Goal: Task Accomplishment & Management: Use online tool/utility

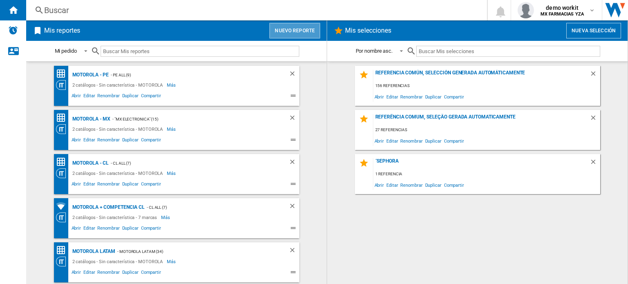
click at [305, 27] on button "Nuevo reporte" at bounding box center [295, 31] width 51 height 16
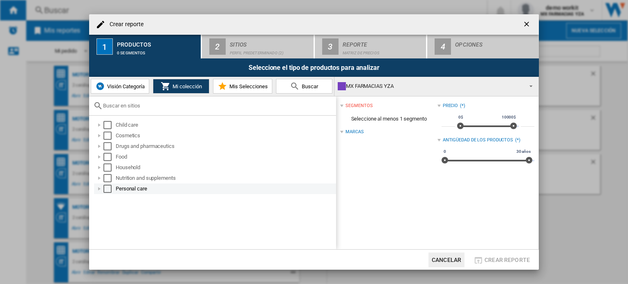
click at [100, 188] on div at bounding box center [99, 189] width 8 height 8
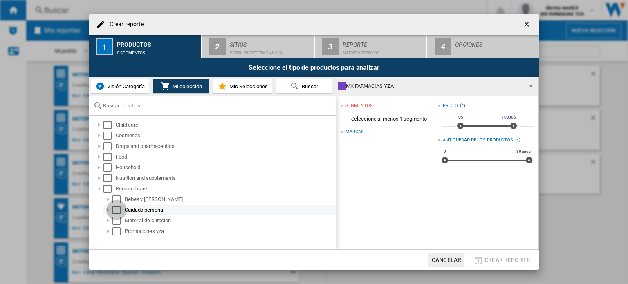
click at [115, 207] on div "Select" at bounding box center [116, 210] width 8 height 8
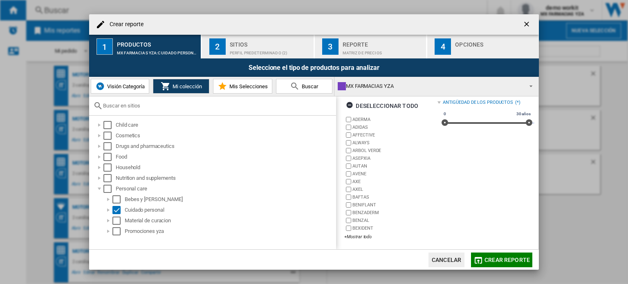
scroll to position [37, 0]
click at [366, 235] on div "+Mostrar todo" at bounding box center [390, 237] width 93 height 6
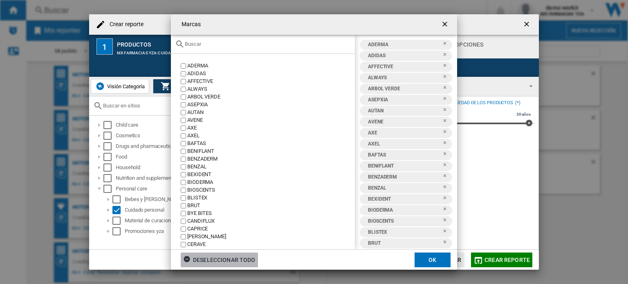
click at [211, 261] on div "Deseleccionar todo" at bounding box center [219, 260] width 72 height 15
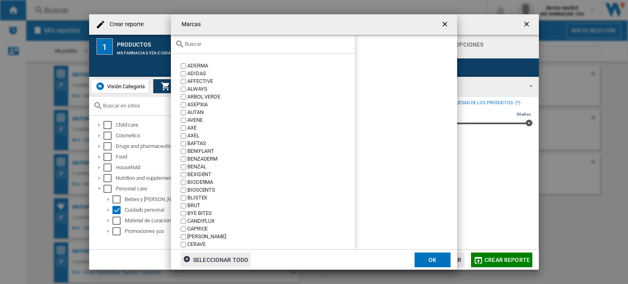
click at [208, 42] on input "text" at bounding box center [268, 44] width 166 height 6
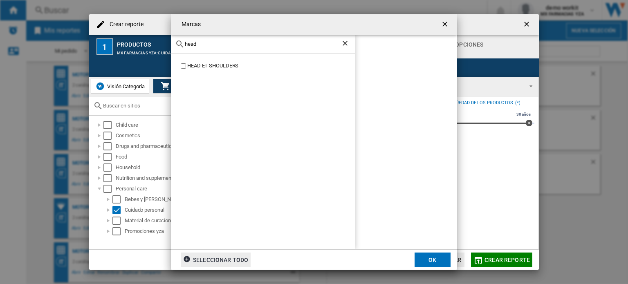
type input "head"
click at [436, 257] on button "OK" at bounding box center [433, 260] width 36 height 15
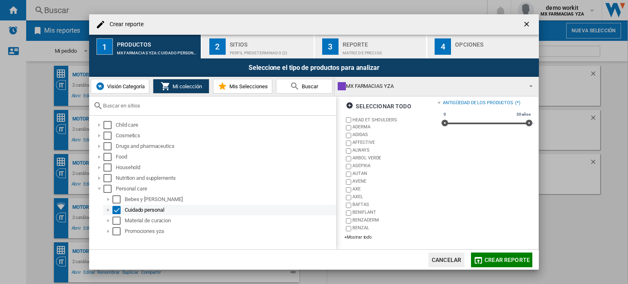
click at [110, 209] on div at bounding box center [108, 210] width 8 height 8
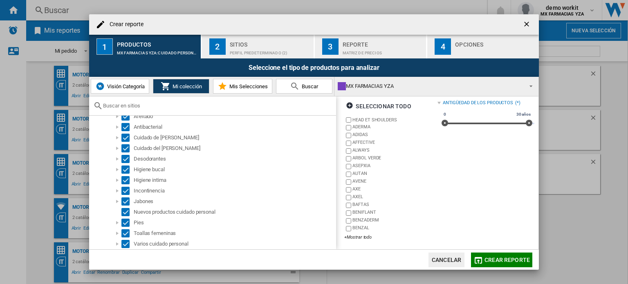
scroll to position [108, 0]
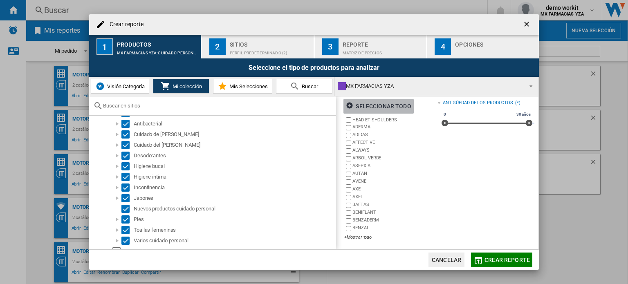
click at [351, 104] on ng-md-icon "button" at bounding box center [351, 107] width 10 height 10
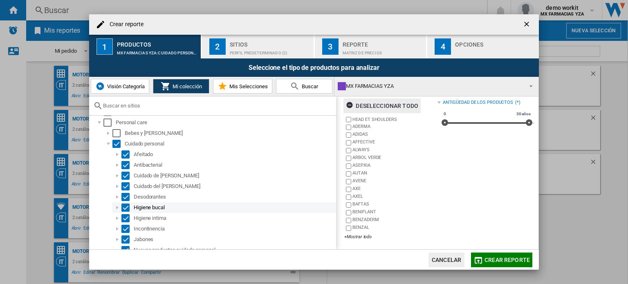
scroll to position [65, 0]
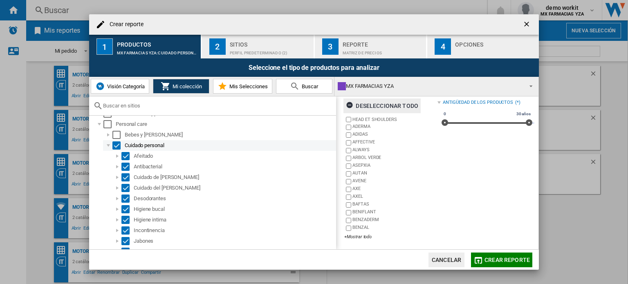
click at [117, 143] on div "Select" at bounding box center [116, 146] width 8 height 8
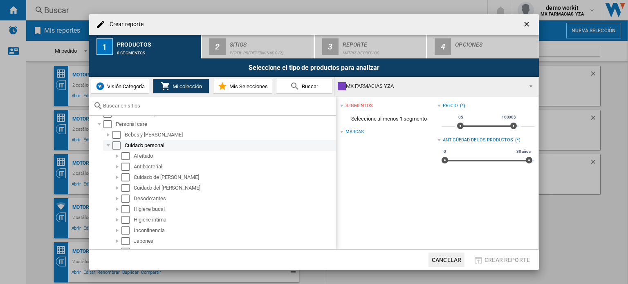
scroll to position [0, 0]
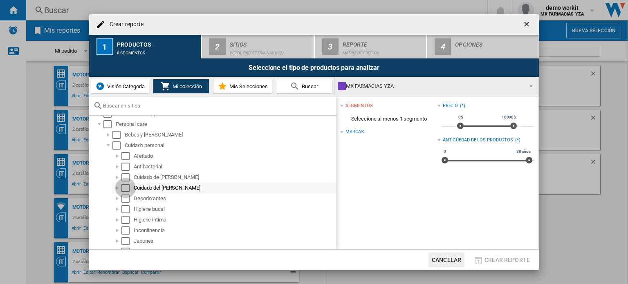
click at [124, 188] on div "Select" at bounding box center [125, 188] width 8 height 8
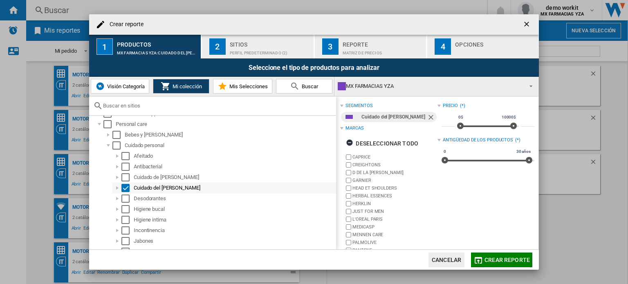
click at [117, 189] on div at bounding box center [117, 188] width 8 height 8
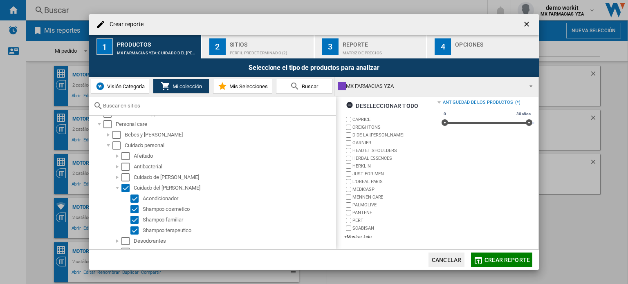
scroll to position [38, 0]
drag, startPoint x: 398, startPoint y: 229, endPoint x: 322, endPoint y: 255, distance: 80.6
click at [322, 255] on md-dialog-content "Crear reporte 1 Productos MX FARMACIAS YZA:Cuidado del [PERSON_NAME] 2 Sitios P…" at bounding box center [314, 142] width 450 height 256
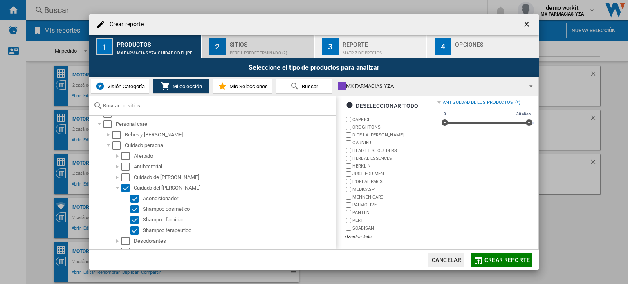
click at [270, 50] on div "Perfil predeterminado (2)" at bounding box center [270, 51] width 81 height 9
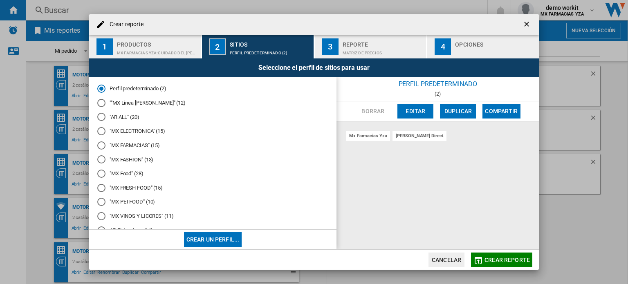
click at [137, 144] on md-radio-button ""MX FARMACIAS" (15)" at bounding box center [212, 146] width 231 height 8
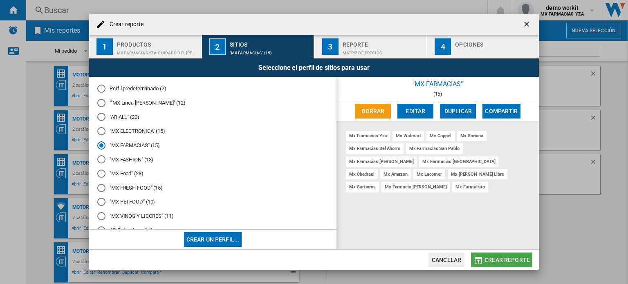
click at [492, 261] on span "Crear reporte" at bounding box center [507, 260] width 45 height 7
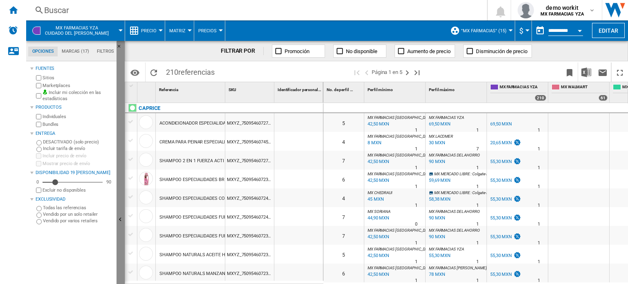
click at [120, 211] on button "Ocultar" at bounding box center [121, 220] width 8 height 359
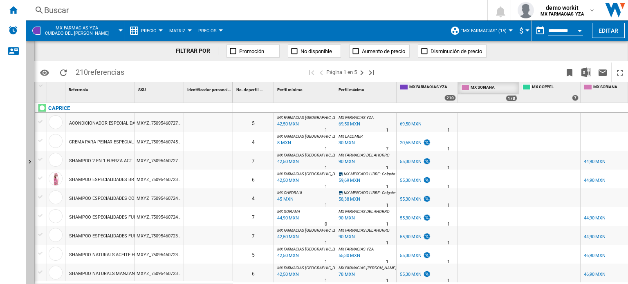
drag, startPoint x: 601, startPoint y: 86, endPoint x: 478, endPoint y: 90, distance: 123.2
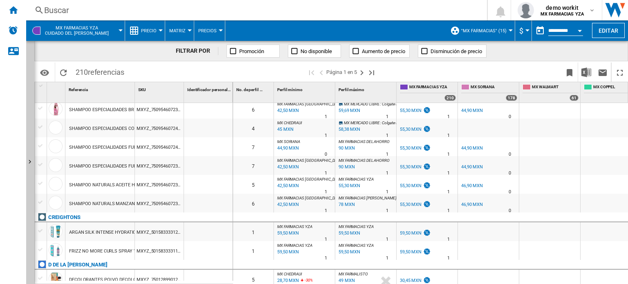
scroll to position [100, 0]
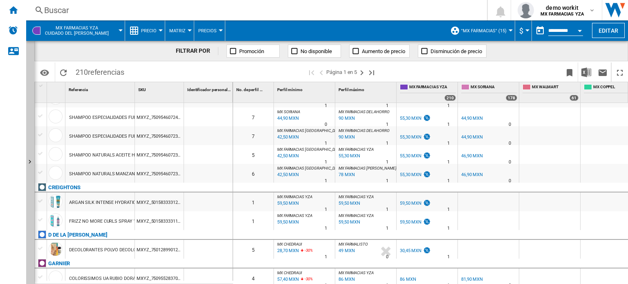
click at [489, 155] on div "%" at bounding box center [489, 157] width 4 height 10
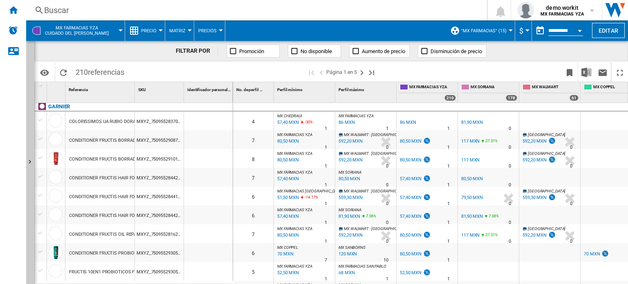
scroll to position [253, 0]
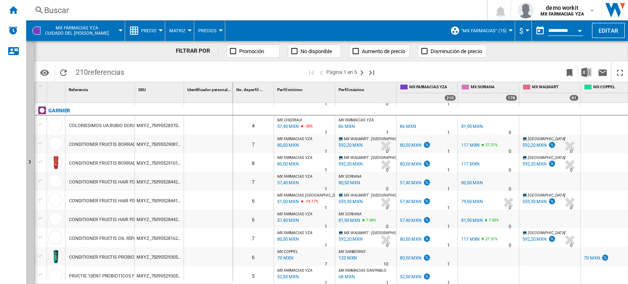
click at [160, 30] on div at bounding box center [161, 30] width 4 height 2
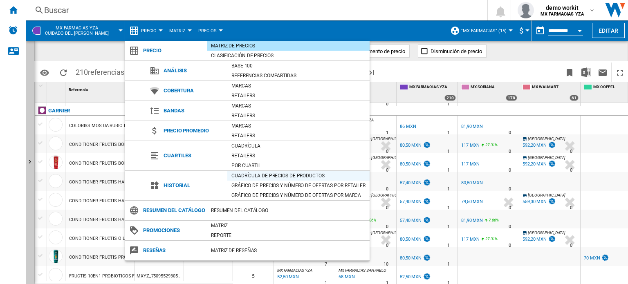
click at [243, 176] on div "Cuadrícula de precios de productos" at bounding box center [298, 176] width 142 height 8
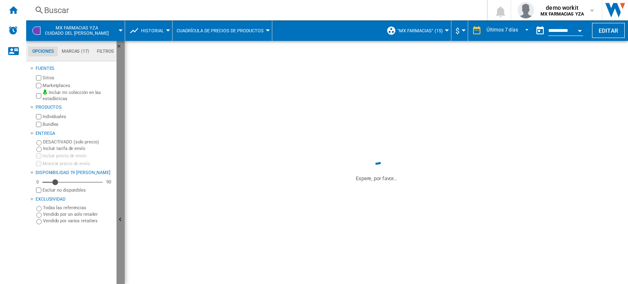
click at [119, 209] on button "Ocultar" at bounding box center [121, 220] width 8 height 359
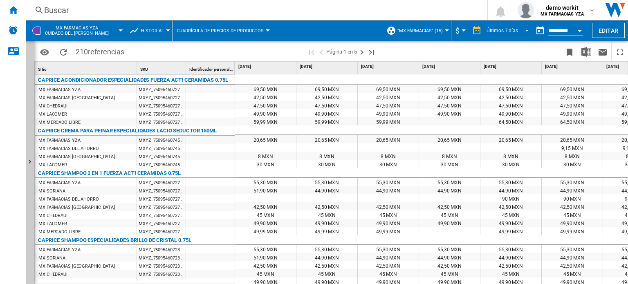
click at [525, 32] on span "REPORTS.WIZARD.STEPS.REPORT.STEPS.REPORT_OPTIONS.PERIOD: Últimos 7 días" at bounding box center [525, 29] width 10 height 7
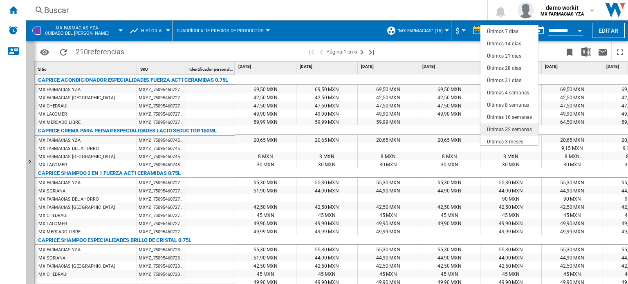
scroll to position [51, 0]
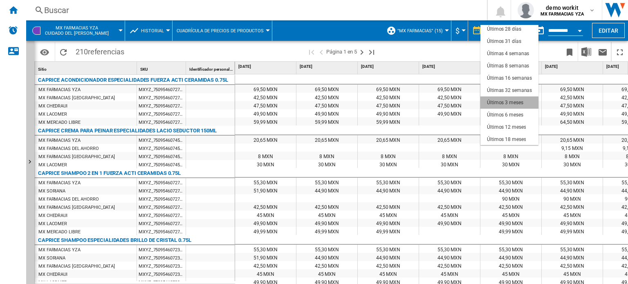
click at [514, 105] on div "Últimos 3 meses" at bounding box center [505, 102] width 36 height 7
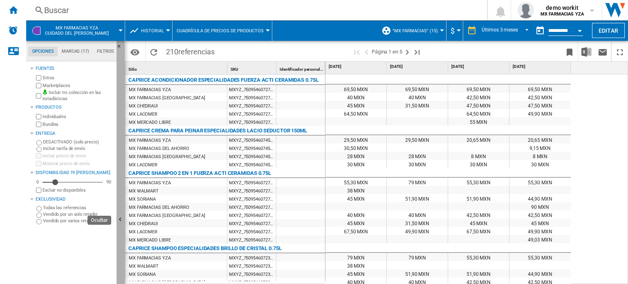
click at [119, 204] on button "Ocultar" at bounding box center [121, 220] width 8 height 359
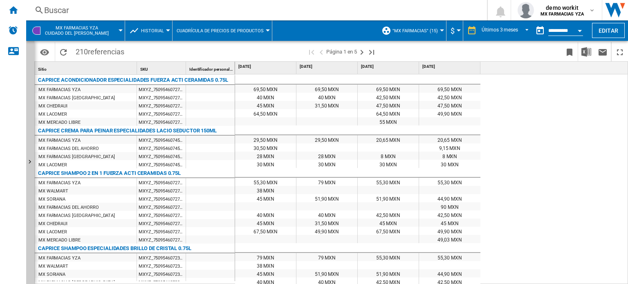
click at [578, 29] on button "Open calendar" at bounding box center [580, 29] width 15 height 15
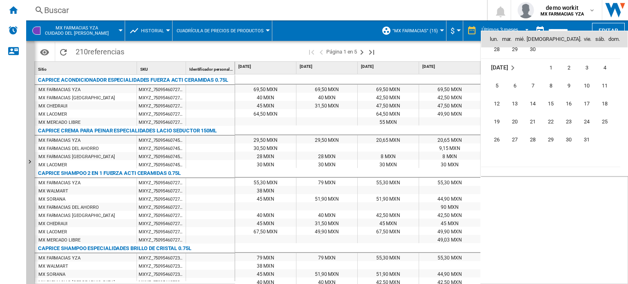
scroll to position [3565, 0]
click at [549, 70] on span "1" at bounding box center [551, 69] width 16 height 16
type input "**********"
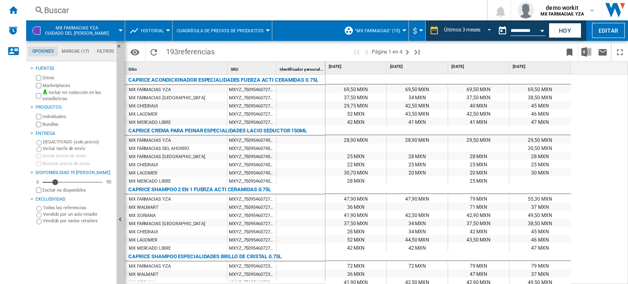
click at [169, 31] on div at bounding box center [168, 30] width 4 height 2
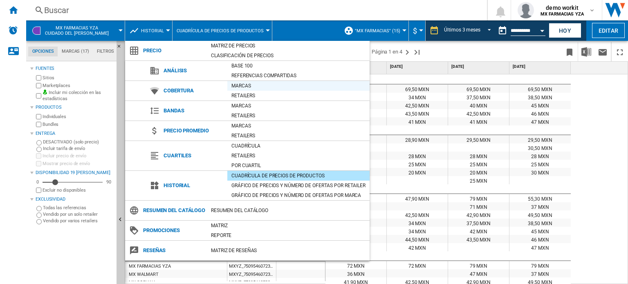
click at [247, 86] on div "Marcas" at bounding box center [298, 86] width 142 height 8
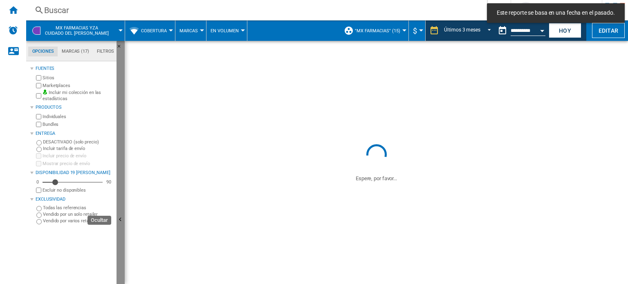
click at [121, 182] on button "Ocultar" at bounding box center [121, 220] width 8 height 359
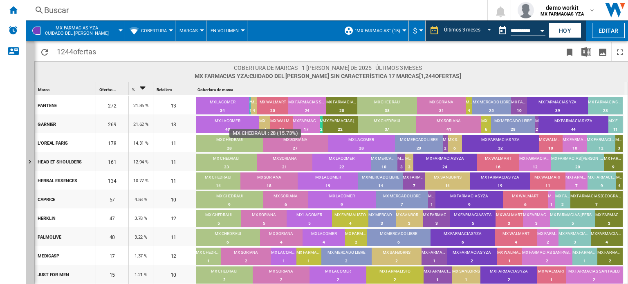
click at [232, 138] on div "MX CHEDRAUI" at bounding box center [229, 140] width 67 height 7
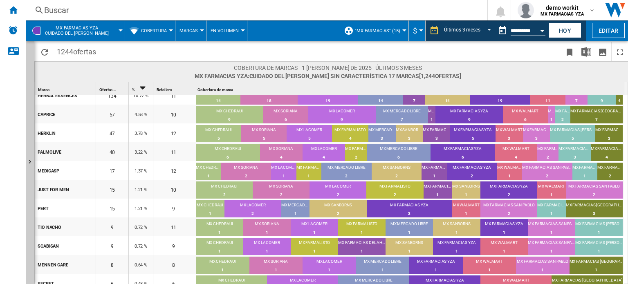
scroll to position [14, 0]
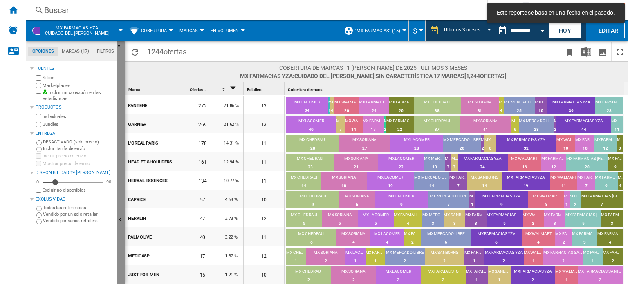
click at [120, 211] on button "Ocultar" at bounding box center [121, 220] width 8 height 359
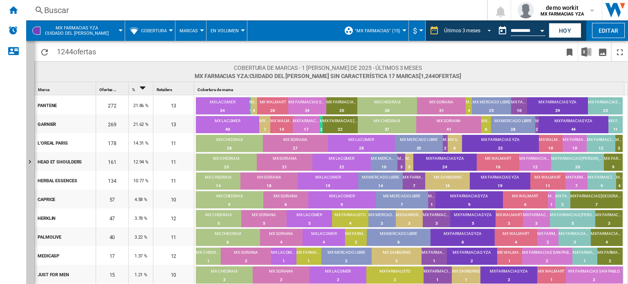
click at [489, 32] on span "REPORTS.WIZARD.STEPS.REPORT.STEPS.REPORT_OPTIONS.PERIOD: Últimos 3 meses" at bounding box center [487, 29] width 10 height 7
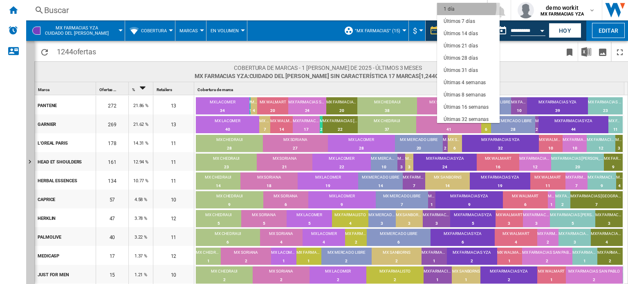
click at [466, 7] on md-option "1 día" at bounding box center [468, 9] width 63 height 12
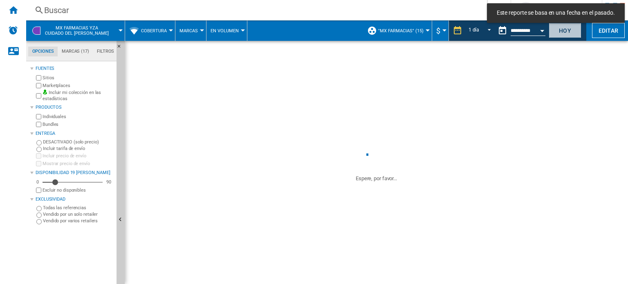
click at [566, 32] on button "Hoy" at bounding box center [565, 30] width 33 height 15
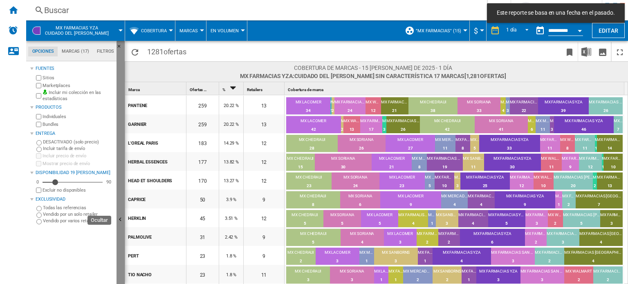
click at [121, 183] on button "Ocultar" at bounding box center [121, 220] width 8 height 359
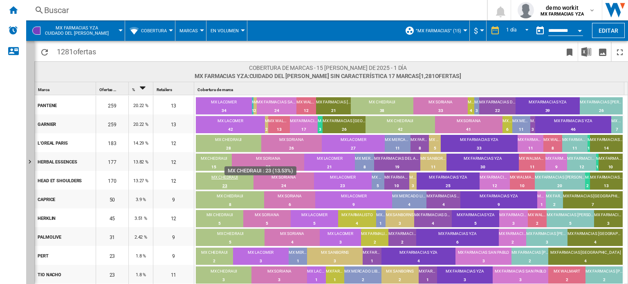
click at [232, 177] on div "MX CHEDRAUI" at bounding box center [225, 178] width 58 height 7
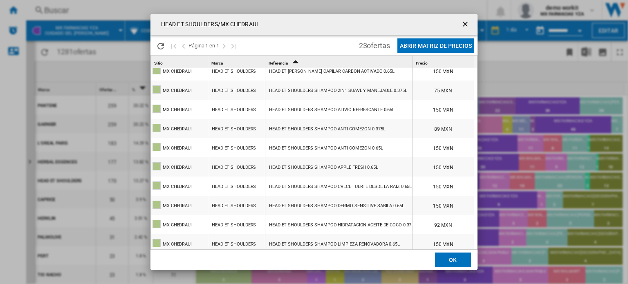
scroll to position [249, 0]
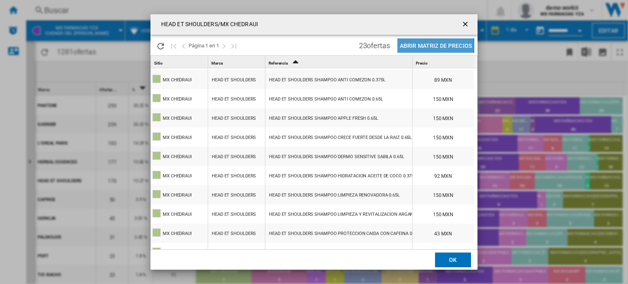
click at [433, 46] on button "Abrir Matriz de precios" at bounding box center [436, 45] width 77 height 14
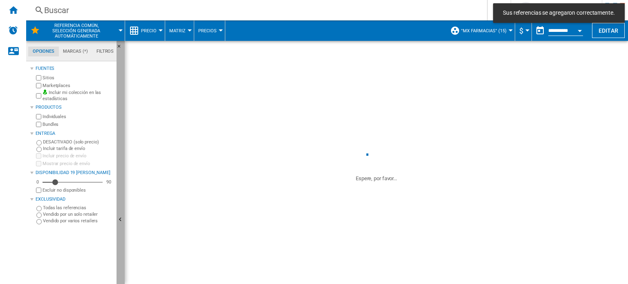
click at [118, 212] on button "Ocultar" at bounding box center [121, 220] width 8 height 359
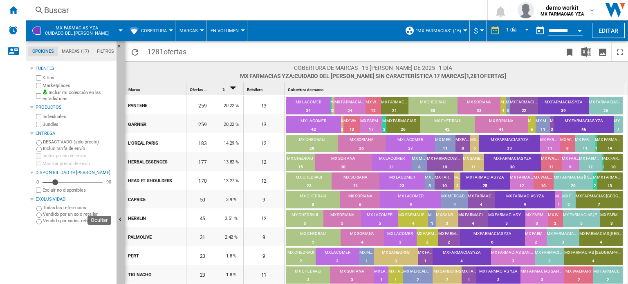
click at [119, 182] on button "Ocultar" at bounding box center [121, 220] width 8 height 359
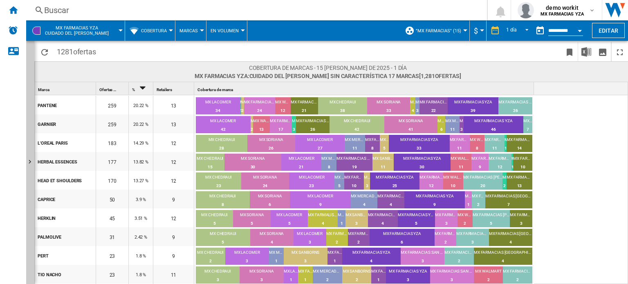
click at [119, 182] on div "170" at bounding box center [112, 180] width 32 height 19
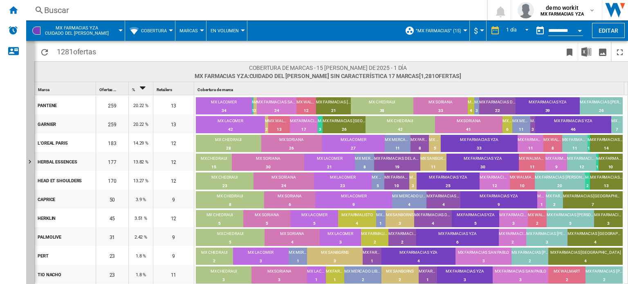
click at [169, 31] on button "Cobertura" at bounding box center [156, 30] width 30 height 20
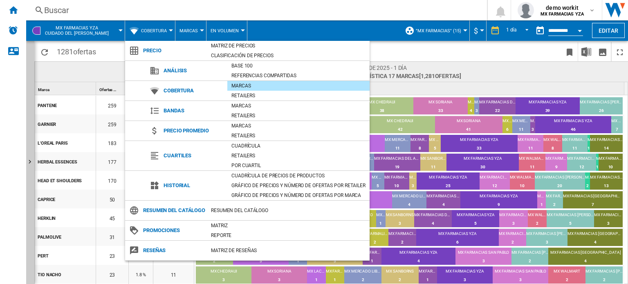
click at [11, 28] on md-backdrop at bounding box center [314, 142] width 628 height 284
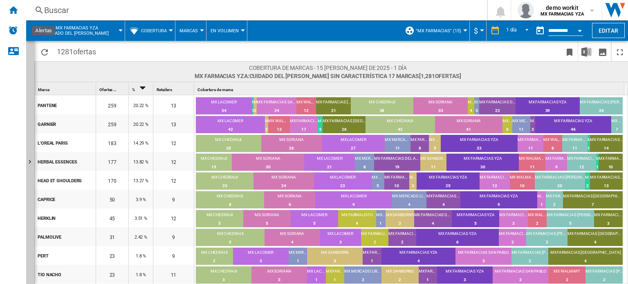
click at [11, 28] on img "Alertas" at bounding box center [13, 30] width 10 height 10
